Goal: Transaction & Acquisition: Purchase product/service

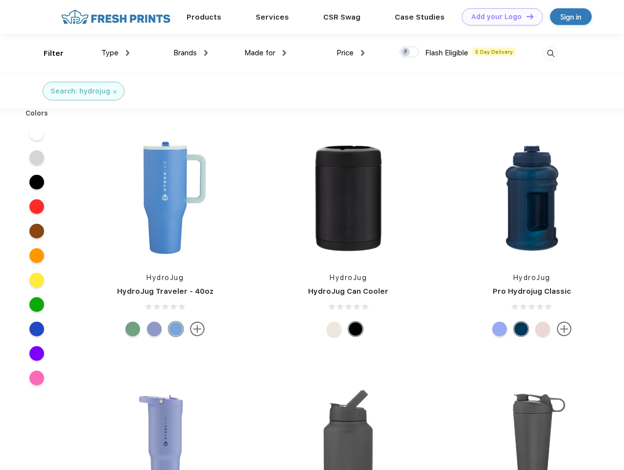
click at [499, 17] on link "Add your Logo Design Tool" at bounding box center [502, 16] width 81 height 17
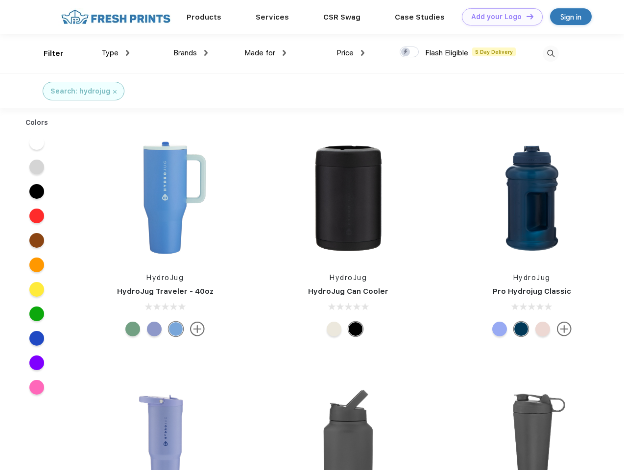
click at [0, 0] on div "Design Tool" at bounding box center [0, 0] width 0 height 0
click at [526, 16] on link "Add your Logo Design Tool" at bounding box center [502, 16] width 81 height 17
click at [47, 53] on div "Filter" at bounding box center [54, 53] width 20 height 11
click at [116, 53] on span "Type" at bounding box center [109, 53] width 17 height 9
click at [191, 53] on span "Brands" at bounding box center [185, 53] width 24 height 9
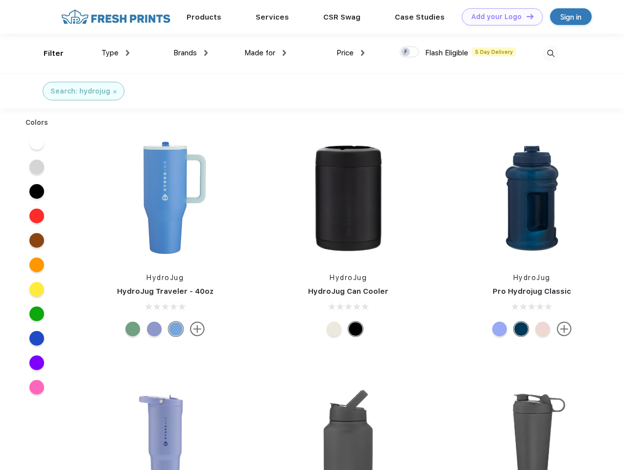
click at [266, 53] on span "Made for" at bounding box center [260, 53] width 31 height 9
click at [351, 53] on span "Price" at bounding box center [345, 53] width 17 height 9
click at [410, 52] on div at bounding box center [409, 52] width 19 height 11
click at [406, 52] on input "checkbox" at bounding box center [403, 49] width 6 height 6
click at [551, 53] on img at bounding box center [551, 54] width 16 height 16
